Goal: Task Accomplishment & Management: Use online tool/utility

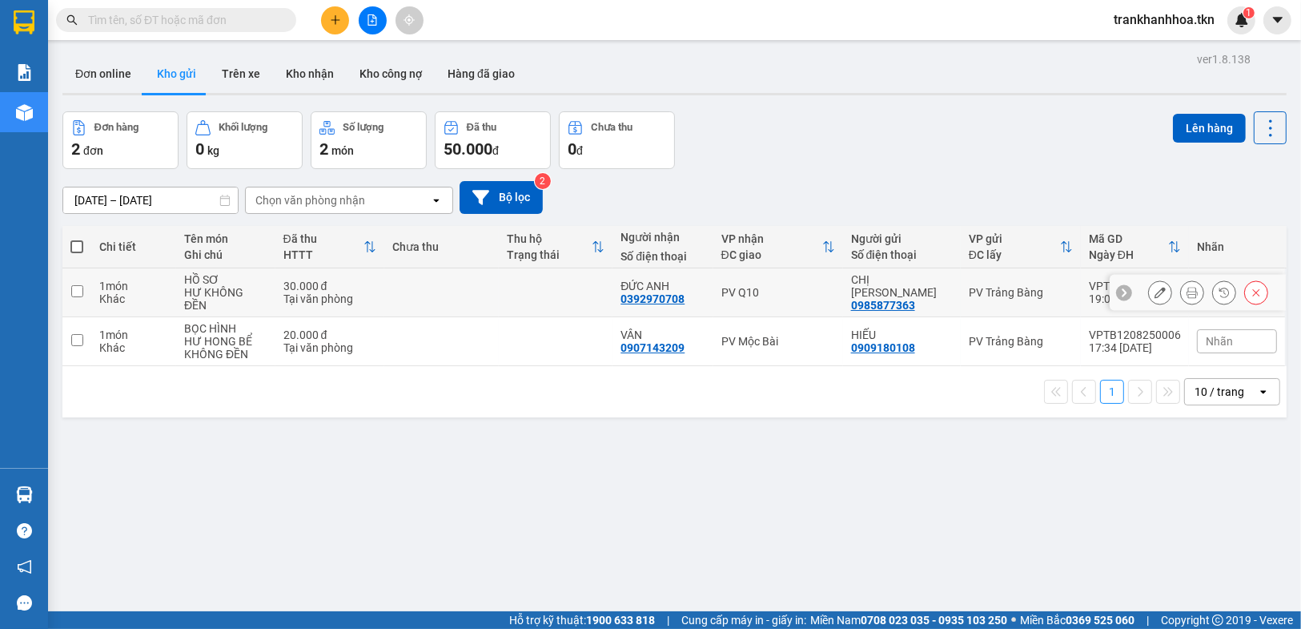
drag, startPoint x: 76, startPoint y: 283, endPoint x: 143, endPoint y: 283, distance: 66.5
click at [76, 285] on input "checkbox" at bounding box center [77, 291] width 12 height 12
checkbox input "true"
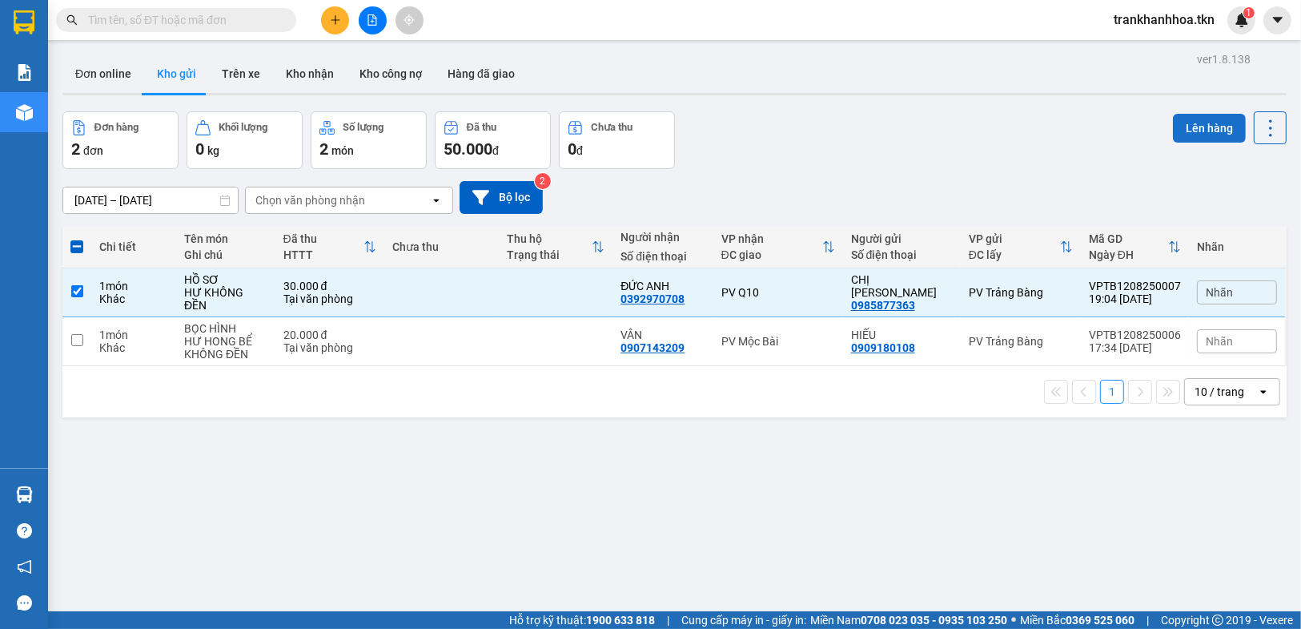
click at [1217, 131] on button "Lên hàng" at bounding box center [1209, 128] width 73 height 29
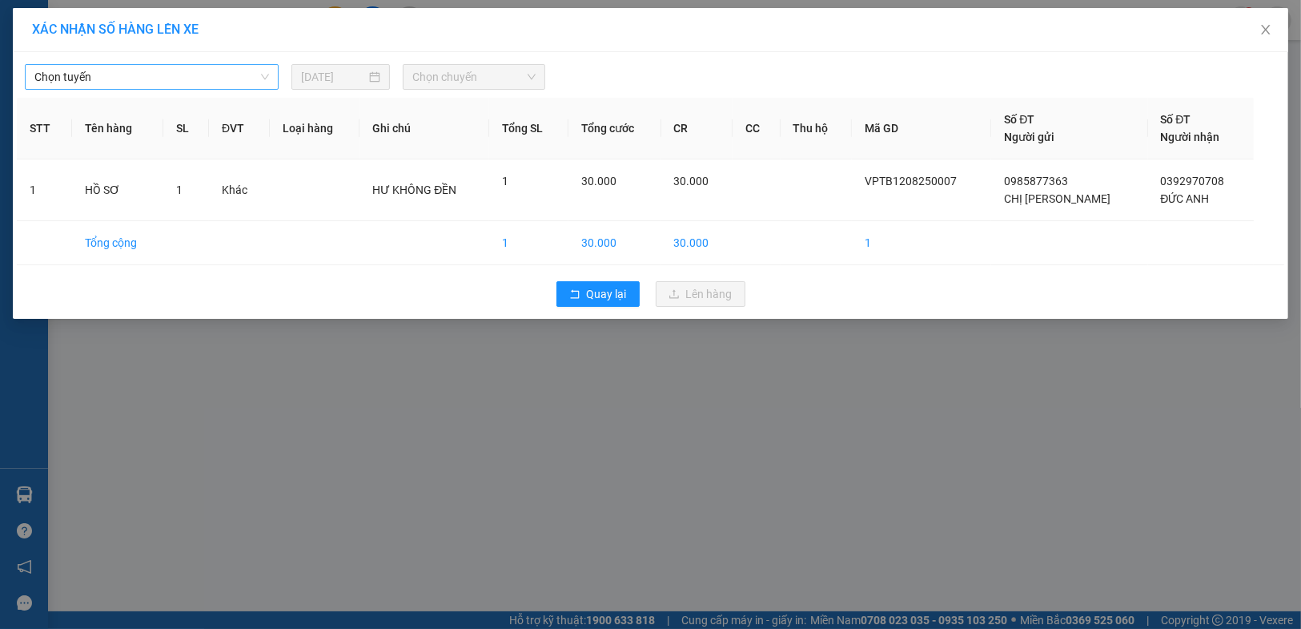
click at [176, 79] on span "Chọn tuyến" at bounding box center [151, 77] width 235 height 24
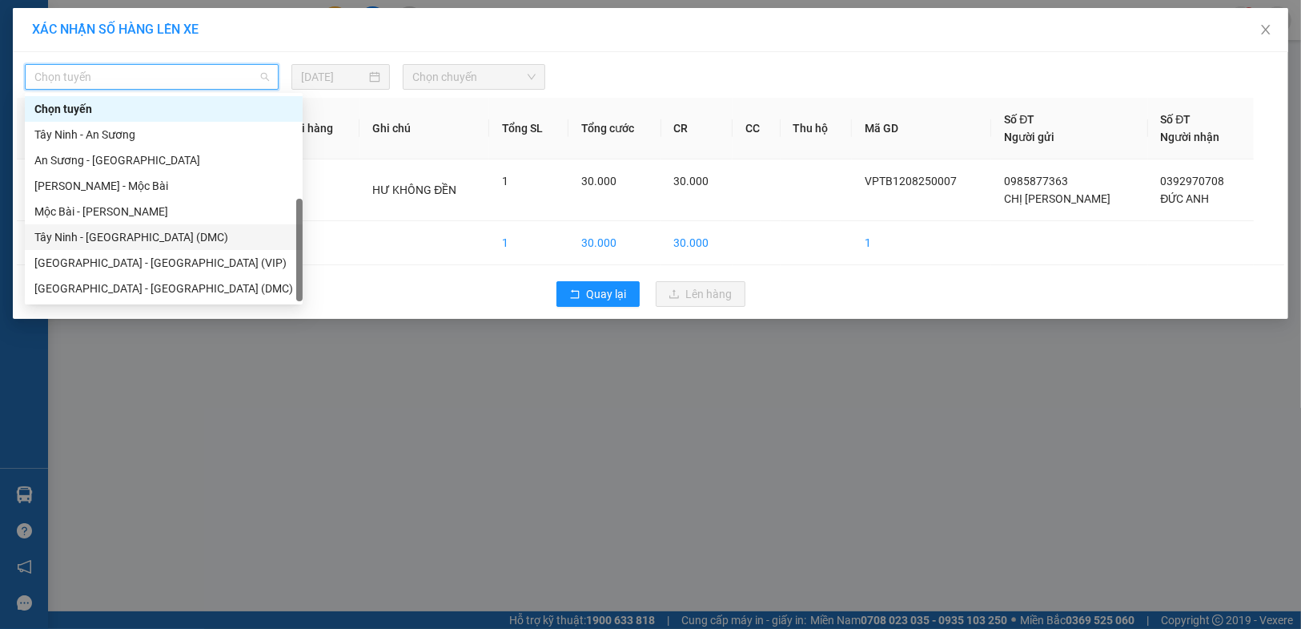
scroll to position [26, 0]
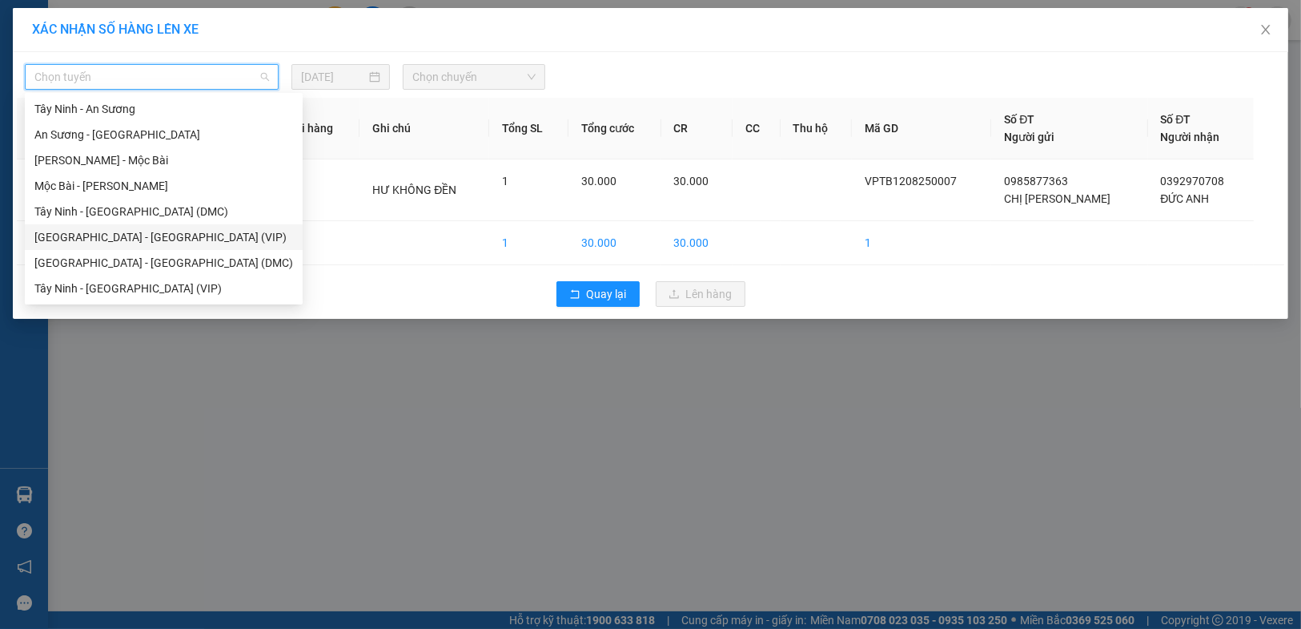
click at [155, 232] on div "[GEOGRAPHIC_DATA] - [GEOGRAPHIC_DATA] (VIP)" at bounding box center [163, 237] width 259 height 18
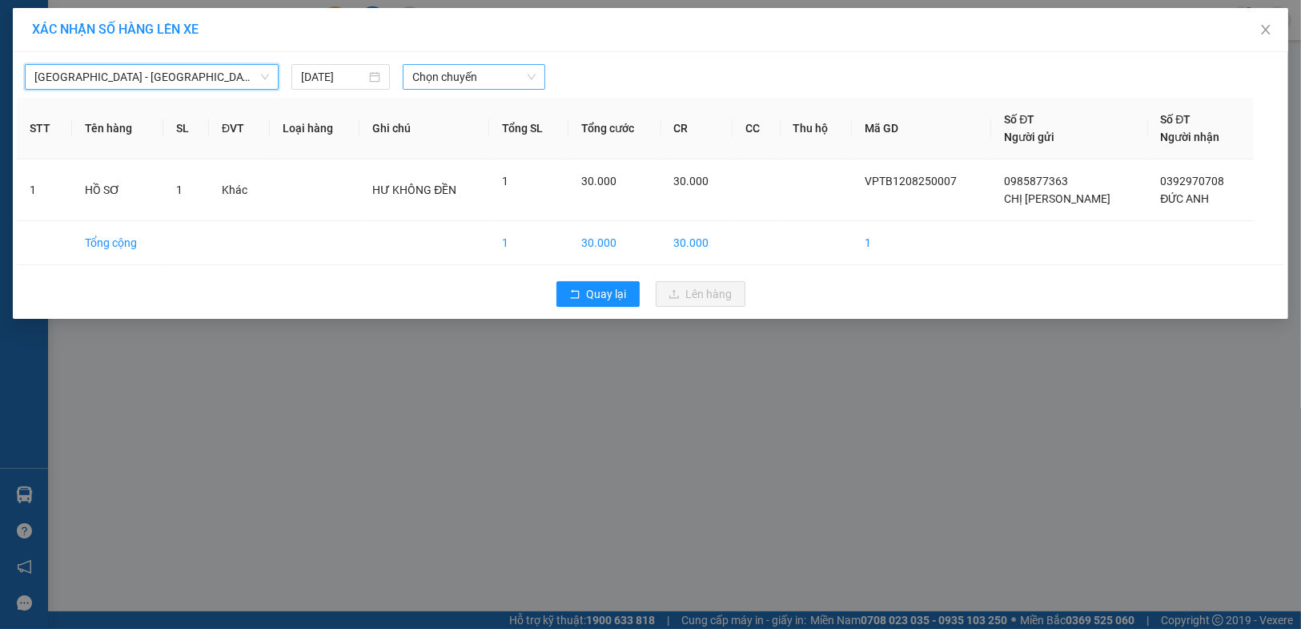
click at [460, 81] on span "Chọn chuyến" at bounding box center [473, 77] width 123 height 24
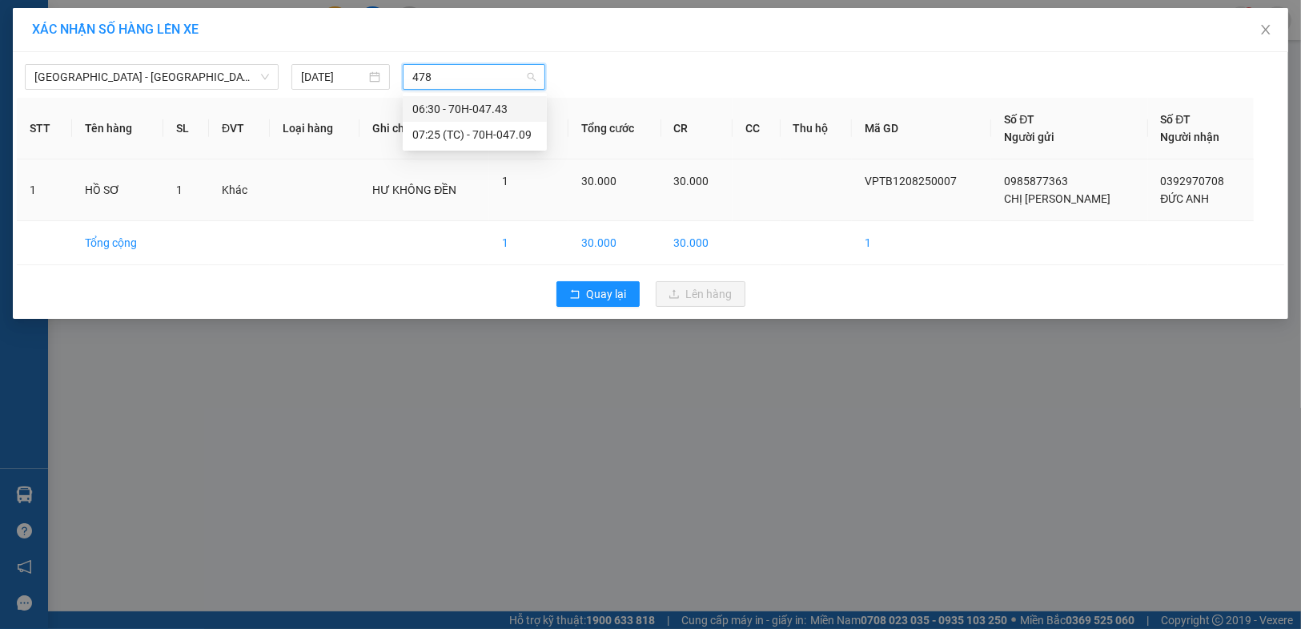
type input "4784"
click at [178, 81] on span "[GEOGRAPHIC_DATA] - [GEOGRAPHIC_DATA] (VIP)" at bounding box center [151, 77] width 235 height 24
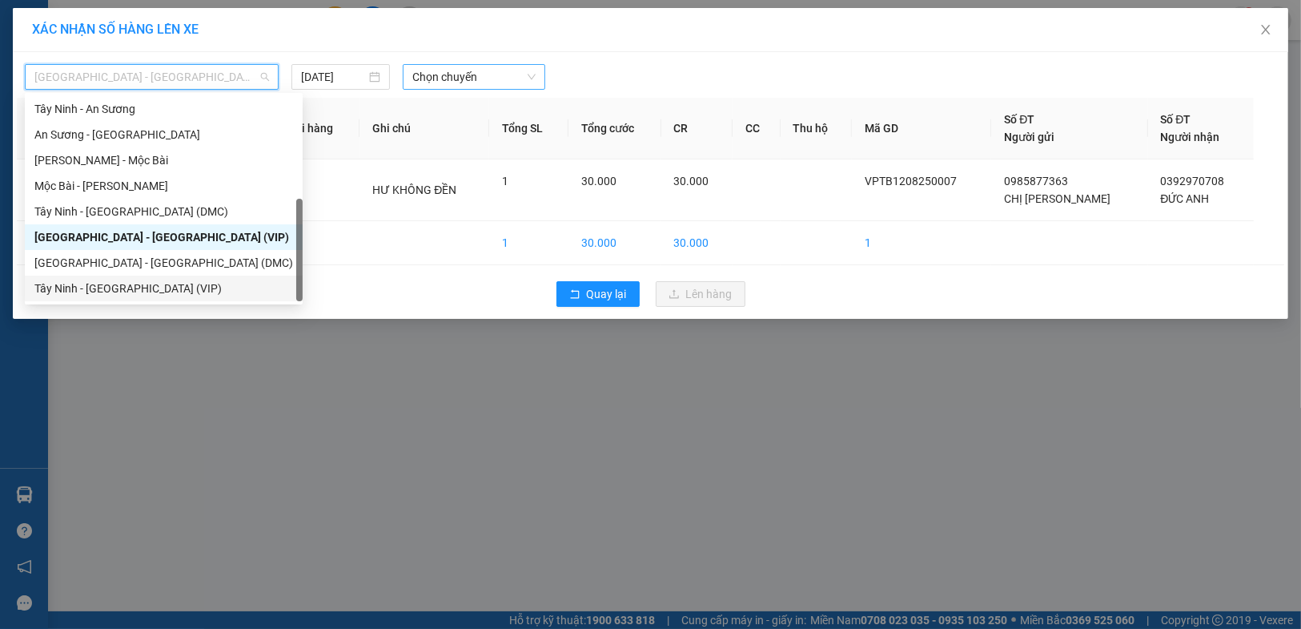
click at [130, 287] on div "Tây Ninh - [GEOGRAPHIC_DATA] (VIP)" at bounding box center [163, 288] width 259 height 18
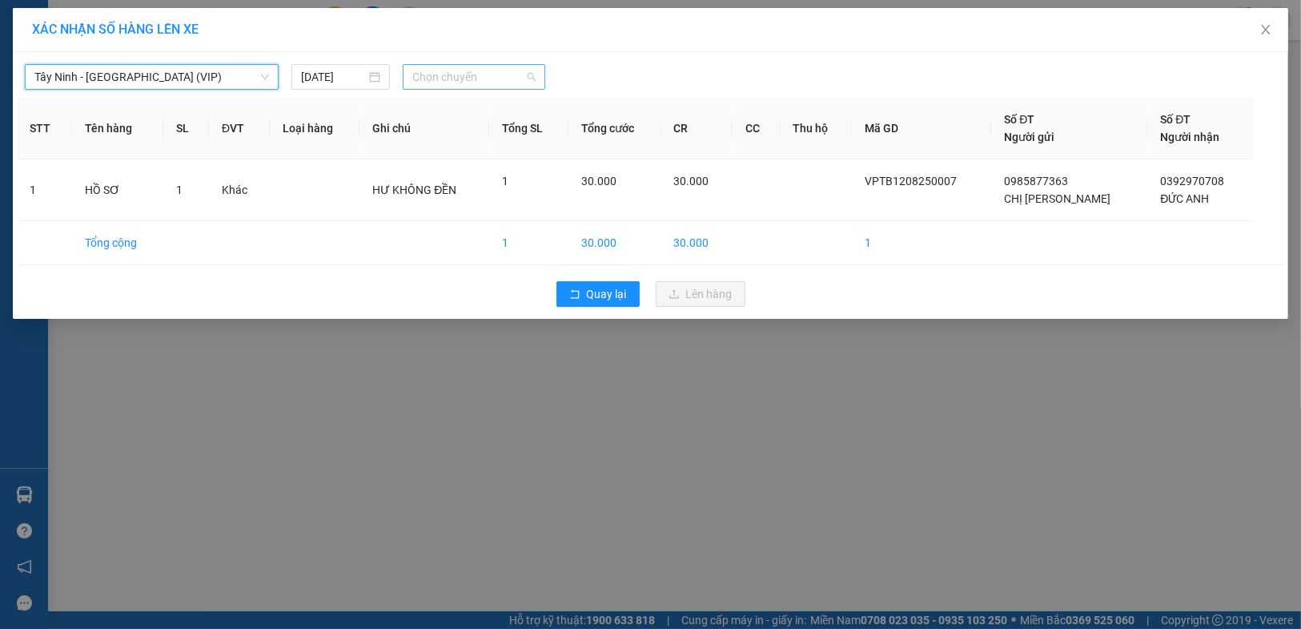
click at [442, 71] on span "Chọn chuyến" at bounding box center [473, 77] width 123 height 24
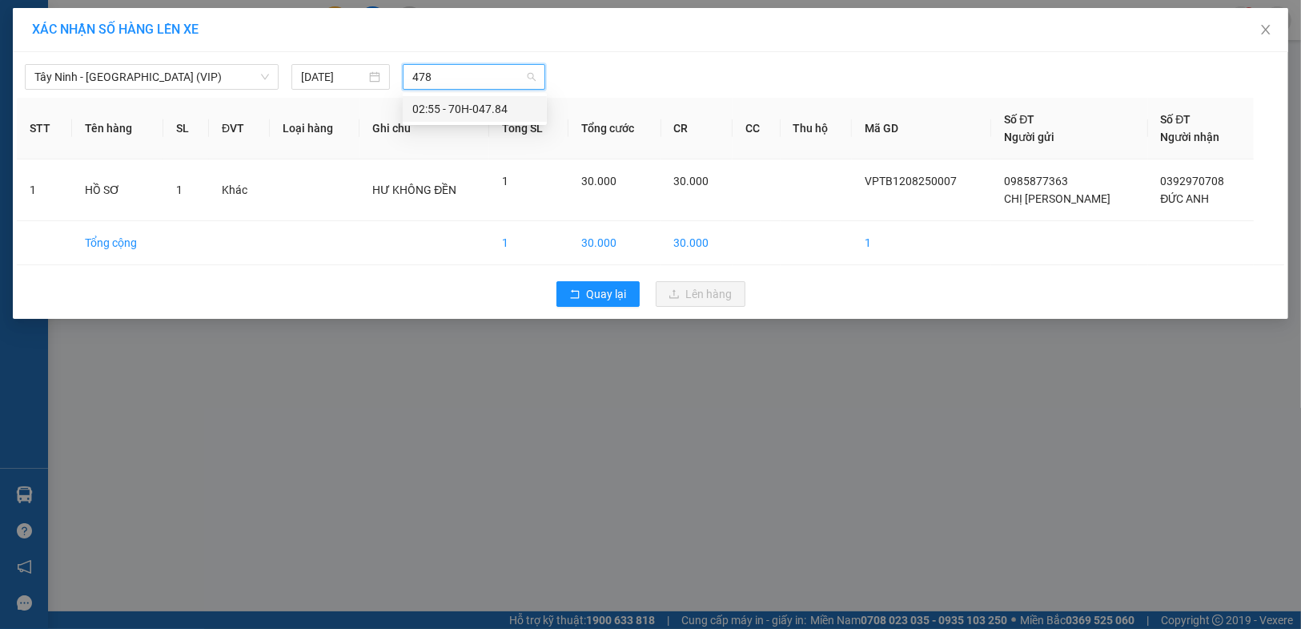
type input "4784"
drag, startPoint x: 491, startPoint y: 107, endPoint x: 697, endPoint y: 163, distance: 213.5
click at [494, 107] on div "02:55 - 70H-047.84" at bounding box center [474, 109] width 125 height 18
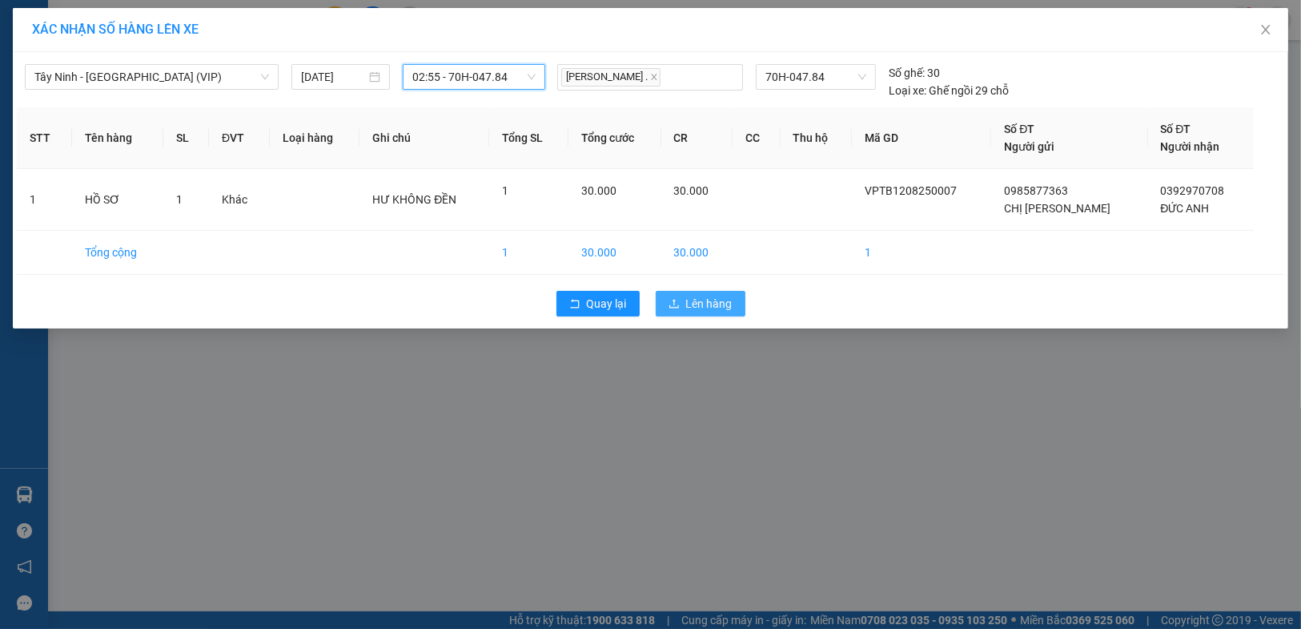
click at [710, 304] on span "Lên hàng" at bounding box center [709, 304] width 46 height 18
